Goal: Task Accomplishment & Management: Manage account settings

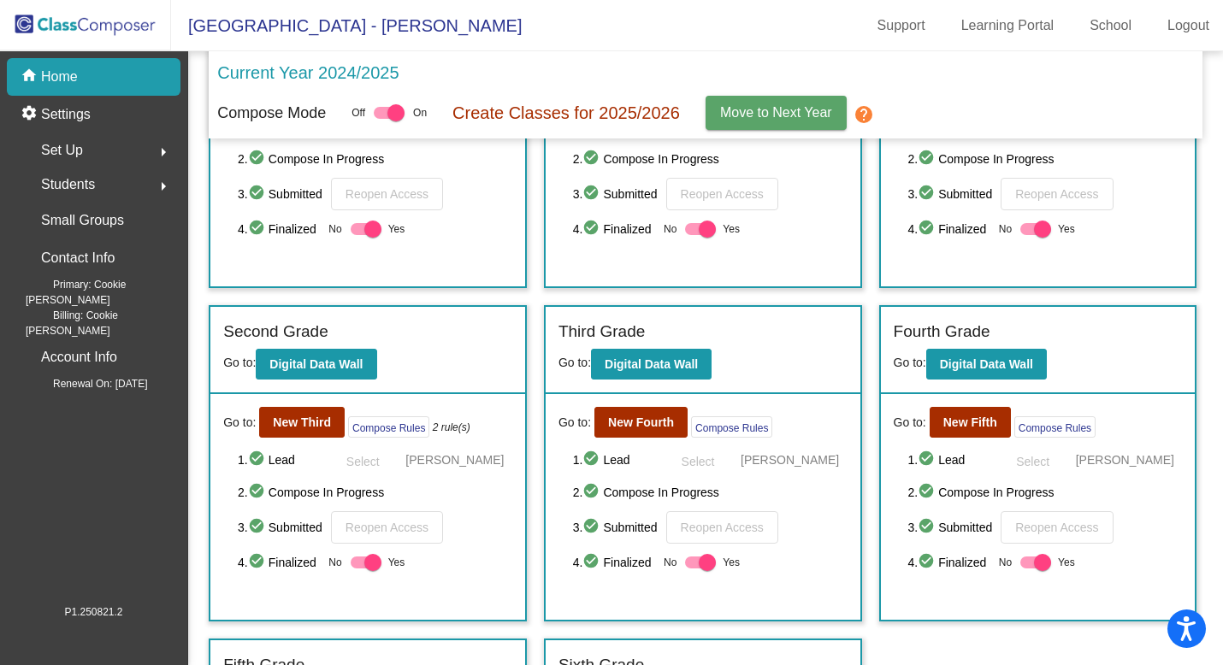
scroll to position [175, 0]
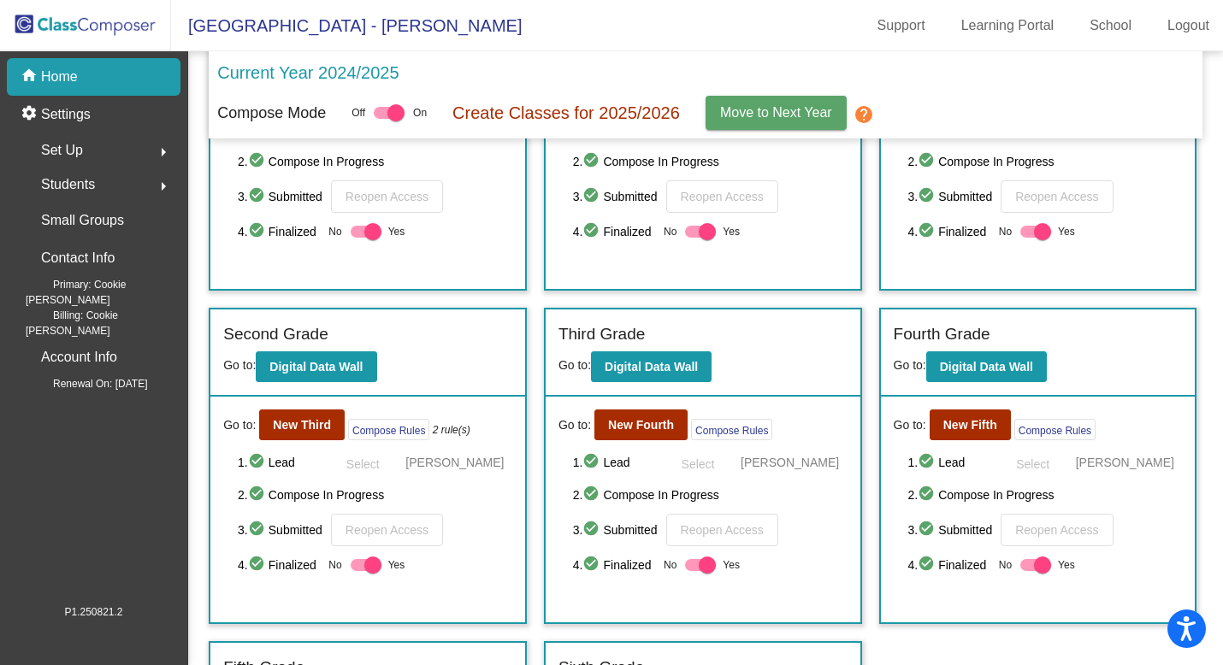
click at [771, 112] on span "Move to Next Year" at bounding box center [776, 112] width 112 height 15
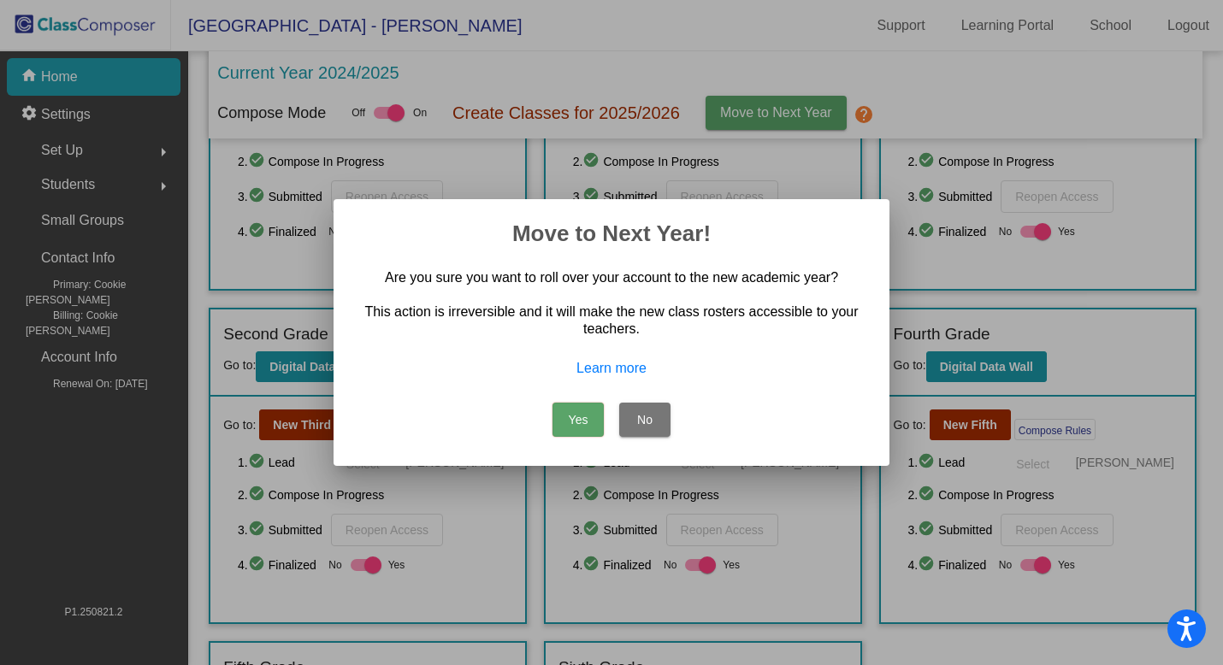
scroll to position [0, 0]
click at [576, 419] on button "Yes" at bounding box center [577, 420] width 51 height 34
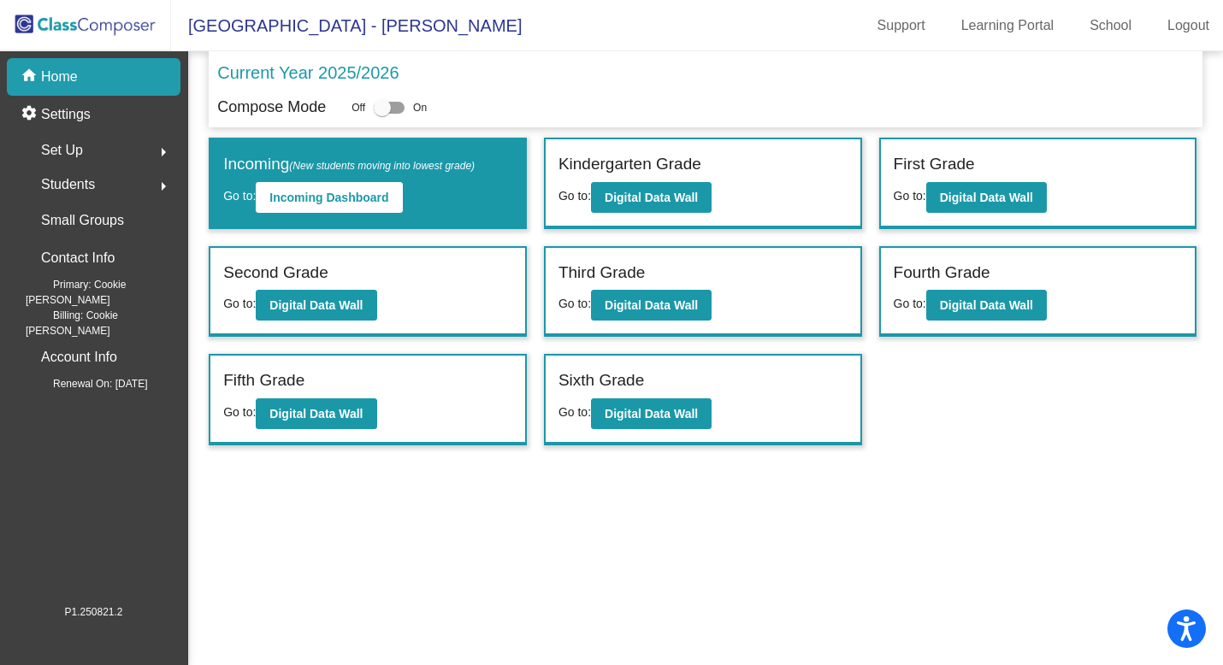
click at [629, 284] on label "Third Grade" at bounding box center [601, 273] width 86 height 25
click at [629, 295] on button "Digital Data Wall" at bounding box center [651, 305] width 121 height 31
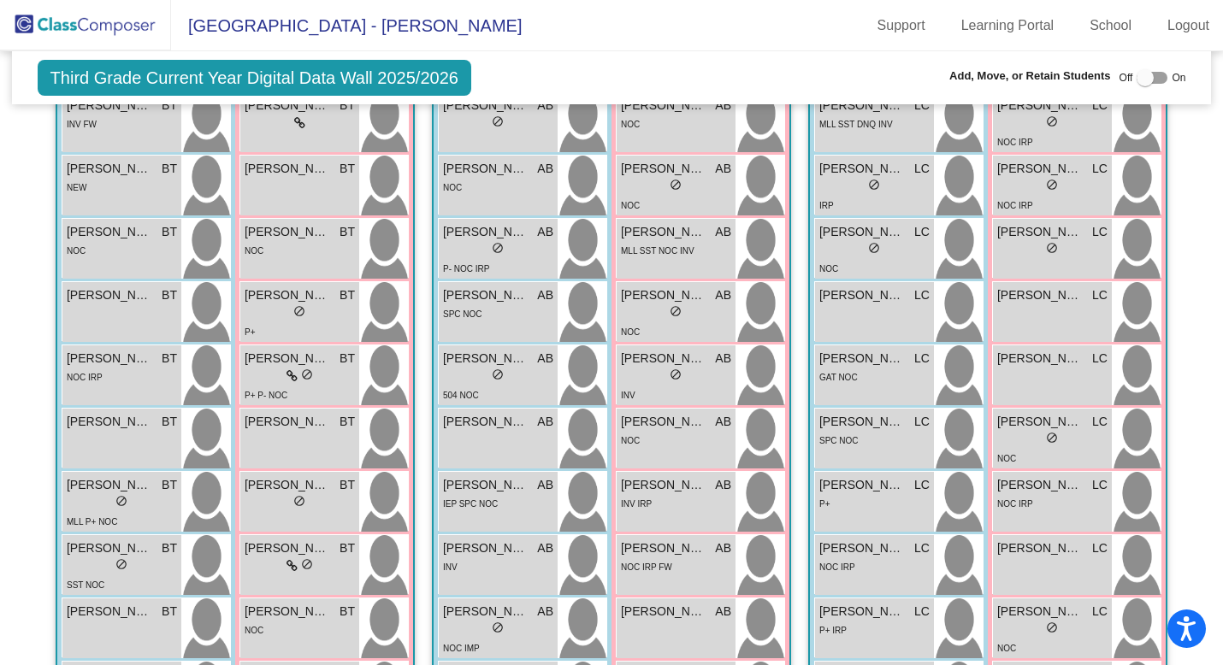
scroll to position [596, 0]
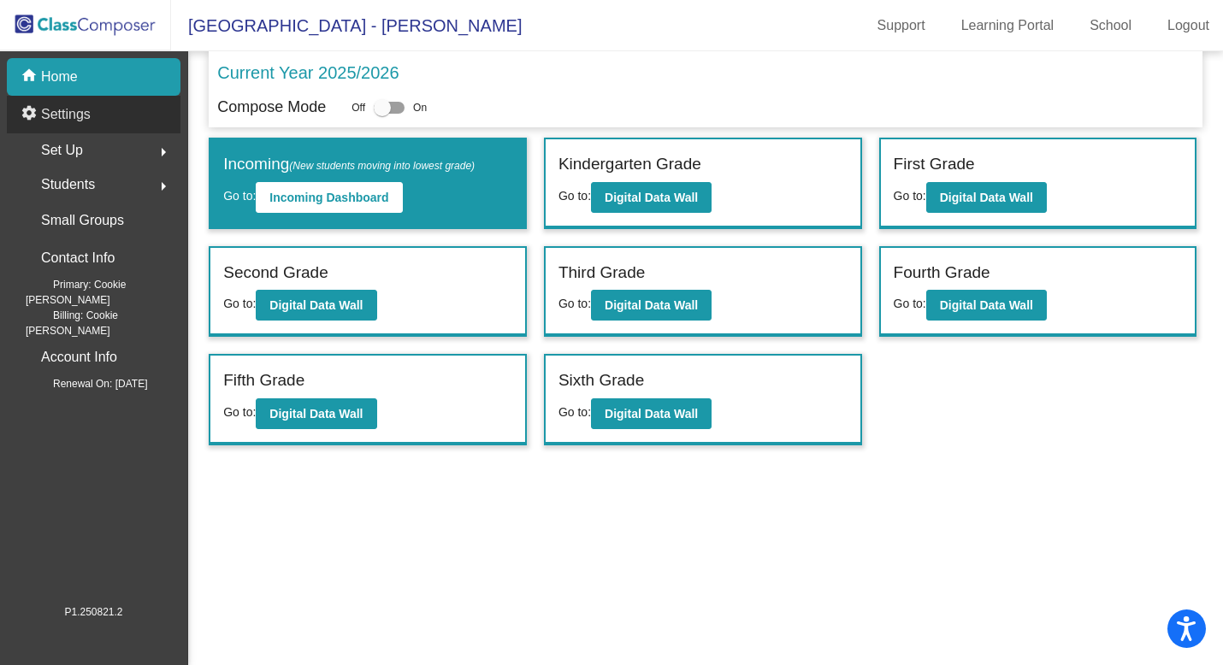
click at [74, 115] on p "Settings" at bounding box center [66, 114] width 50 height 21
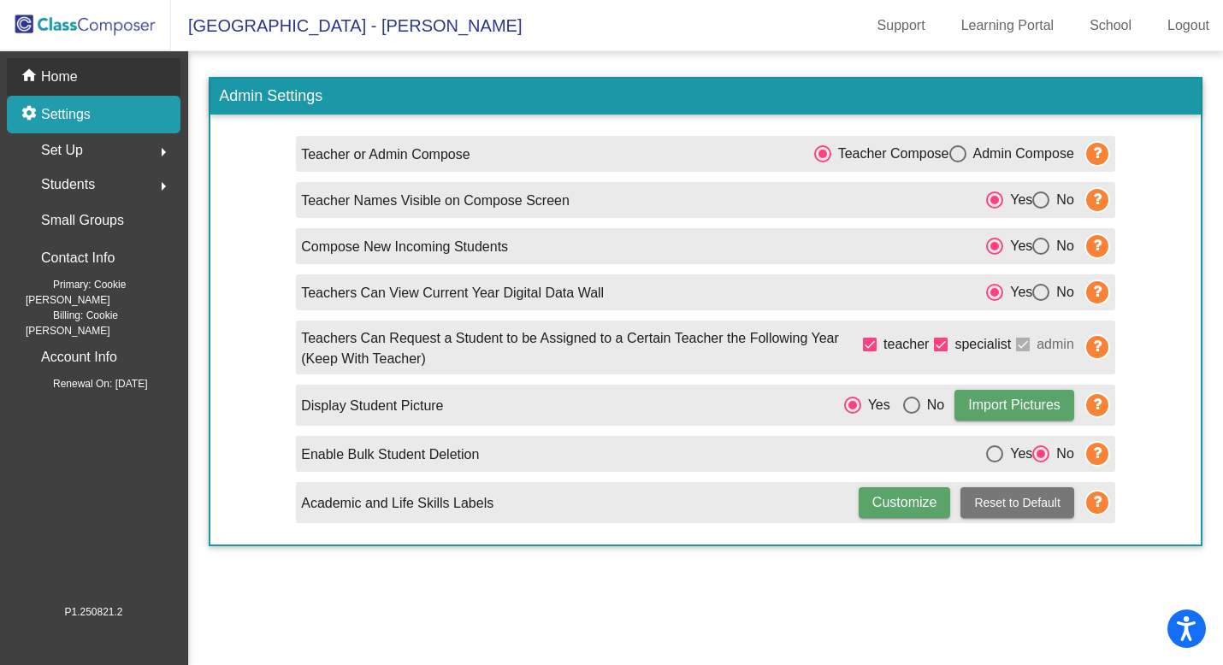
click at [59, 78] on p "Home" at bounding box center [59, 77] width 37 height 21
